Goal: Task Accomplishment & Management: Use online tool/utility

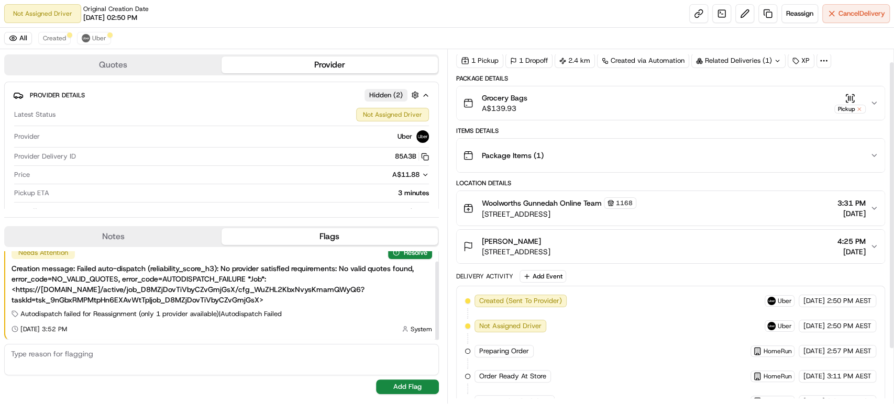
scroll to position [82, 0]
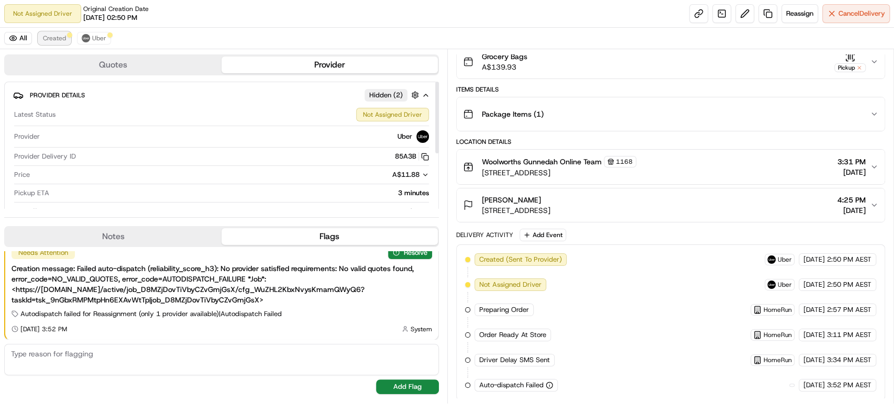
click at [53, 38] on span "Created" at bounding box center [54, 38] width 23 height 8
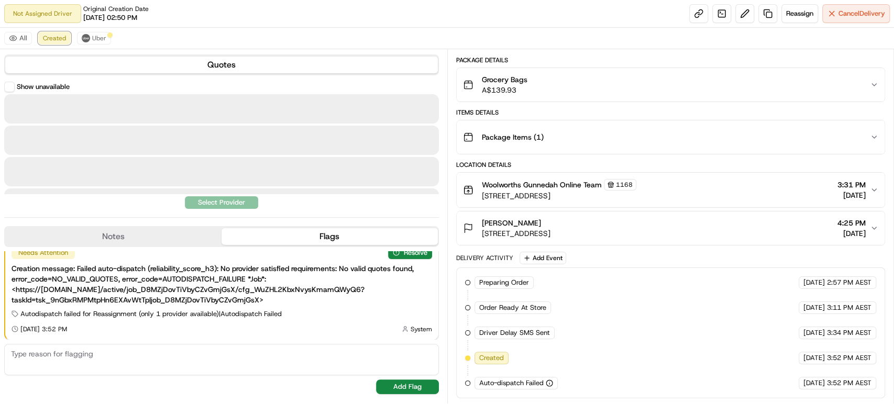
scroll to position [57, 0]
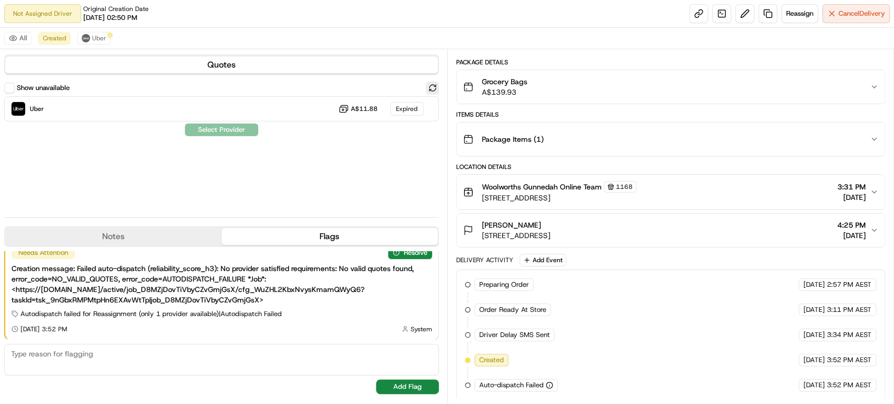
click at [429, 83] on button at bounding box center [432, 88] width 13 height 13
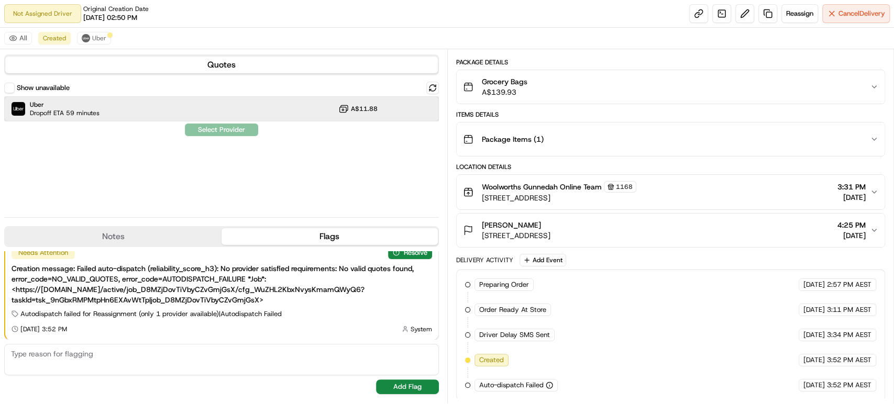
click at [280, 103] on div "Uber Dropoff ETA 59 minutes A$11.88" at bounding box center [221, 108] width 435 height 25
click at [242, 128] on button "Assign Provider" at bounding box center [221, 130] width 74 height 13
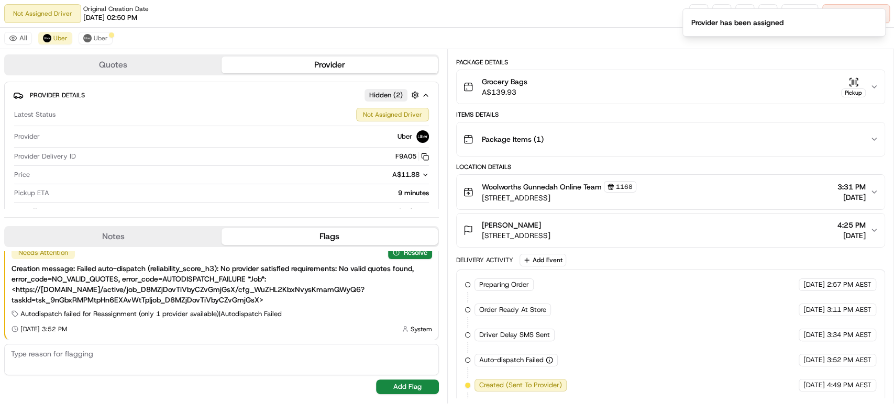
scroll to position [82, 0]
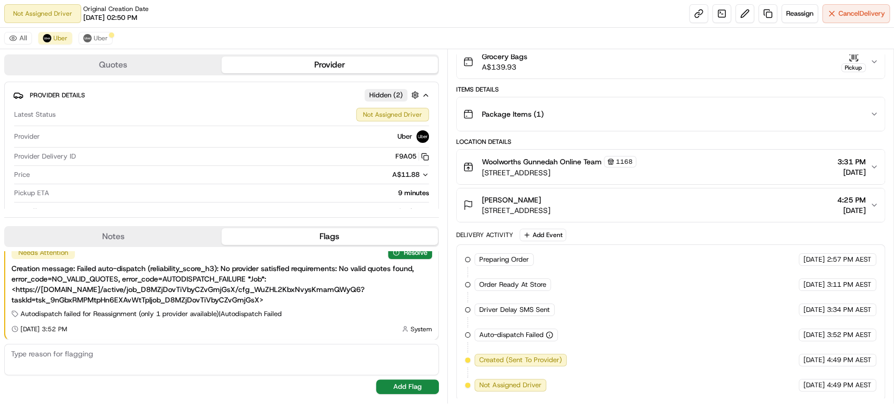
click at [751, 118] on div "Package Items ( 1 )" at bounding box center [667, 114] width 408 height 21
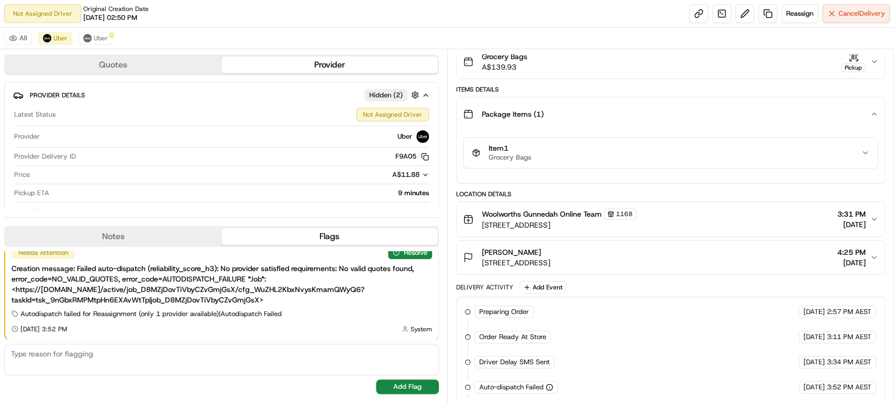
click at [751, 118] on div "Package Items ( 1 )" at bounding box center [667, 114] width 408 height 21
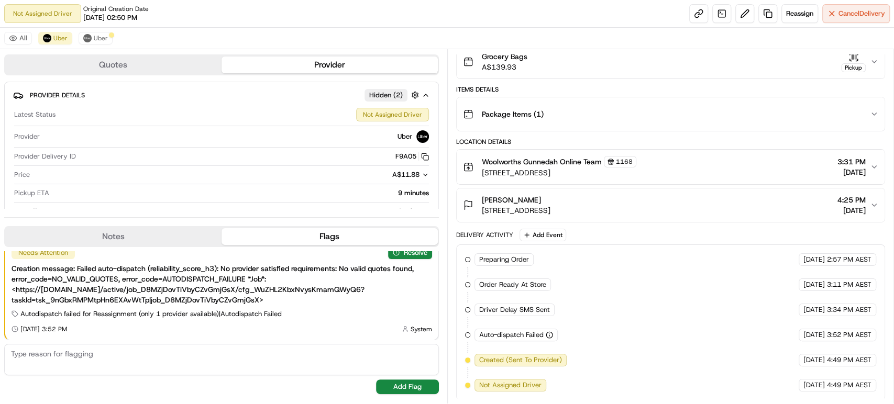
click at [762, 160] on div "Woolworths Gunnedah Online Team 1168 [STREET_ADDRESS] 3:31 PM [DATE]" at bounding box center [667, 167] width 408 height 22
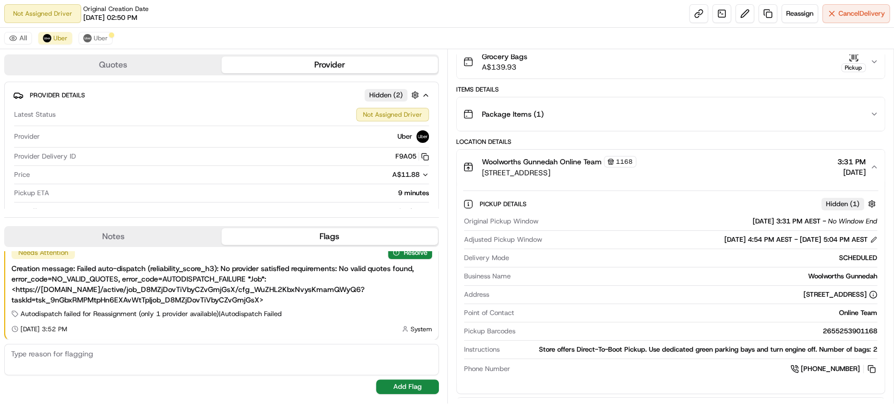
click at [762, 160] on div "Woolworths Gunnedah Online Team 1168 [STREET_ADDRESS] 3:31 PM [DATE]" at bounding box center [667, 167] width 408 height 22
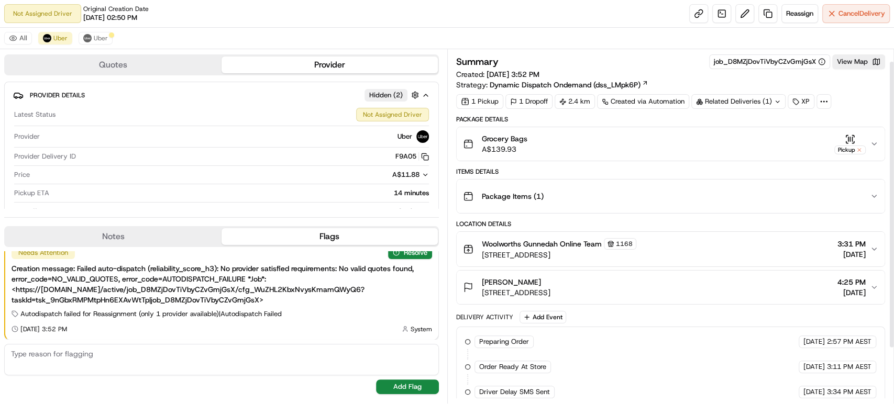
scroll to position [0, 0]
click at [692, 149] on div "Grocery Bags A$139.93 Pickup" at bounding box center [667, 144] width 408 height 21
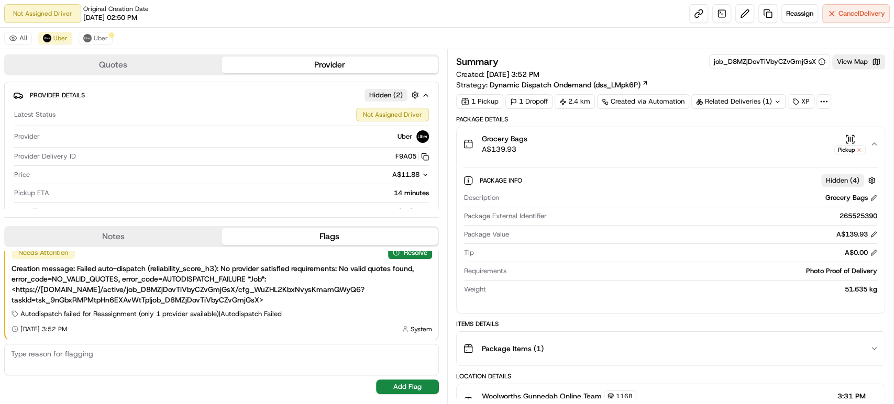
click at [692, 143] on div "Grocery Bags A$139.93 Pickup" at bounding box center [667, 144] width 408 height 21
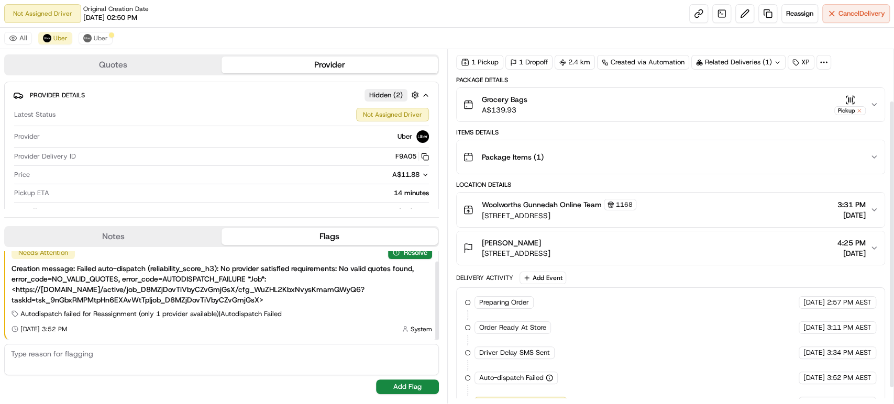
scroll to position [82, 0]
